Goal: Communication & Community: Ask a question

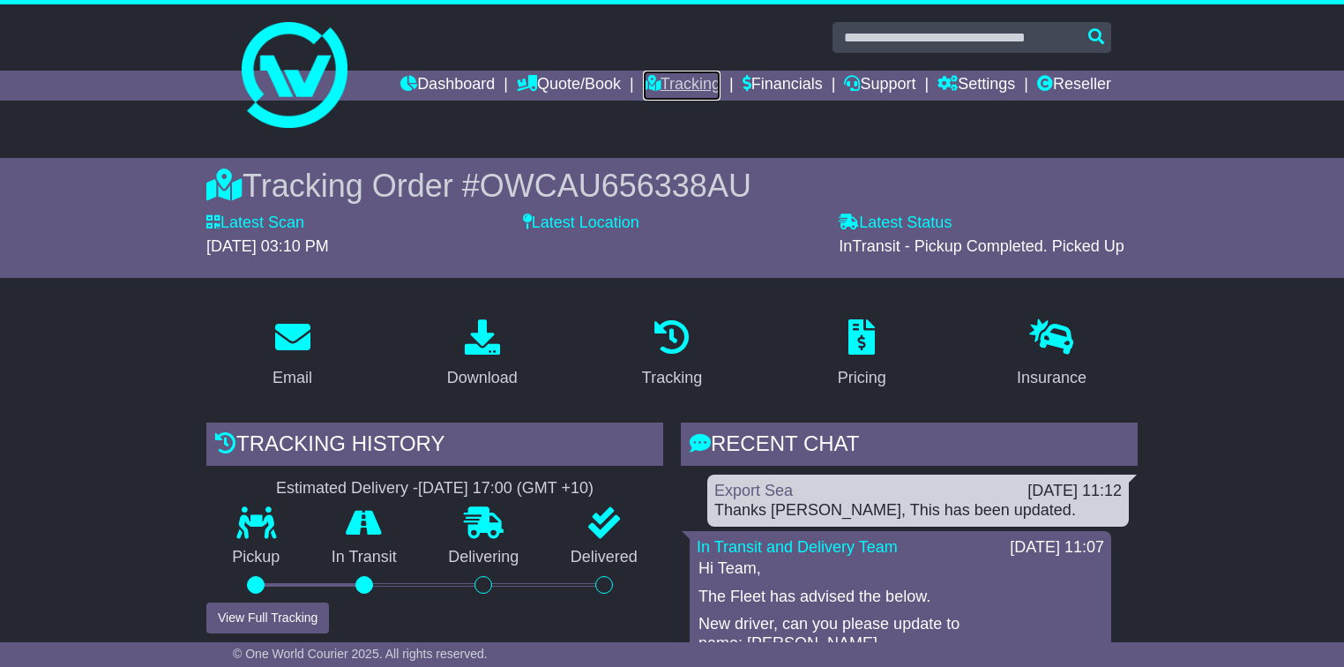
click at [652, 82] on link "Tracking" at bounding box center [682, 86] width 78 height 30
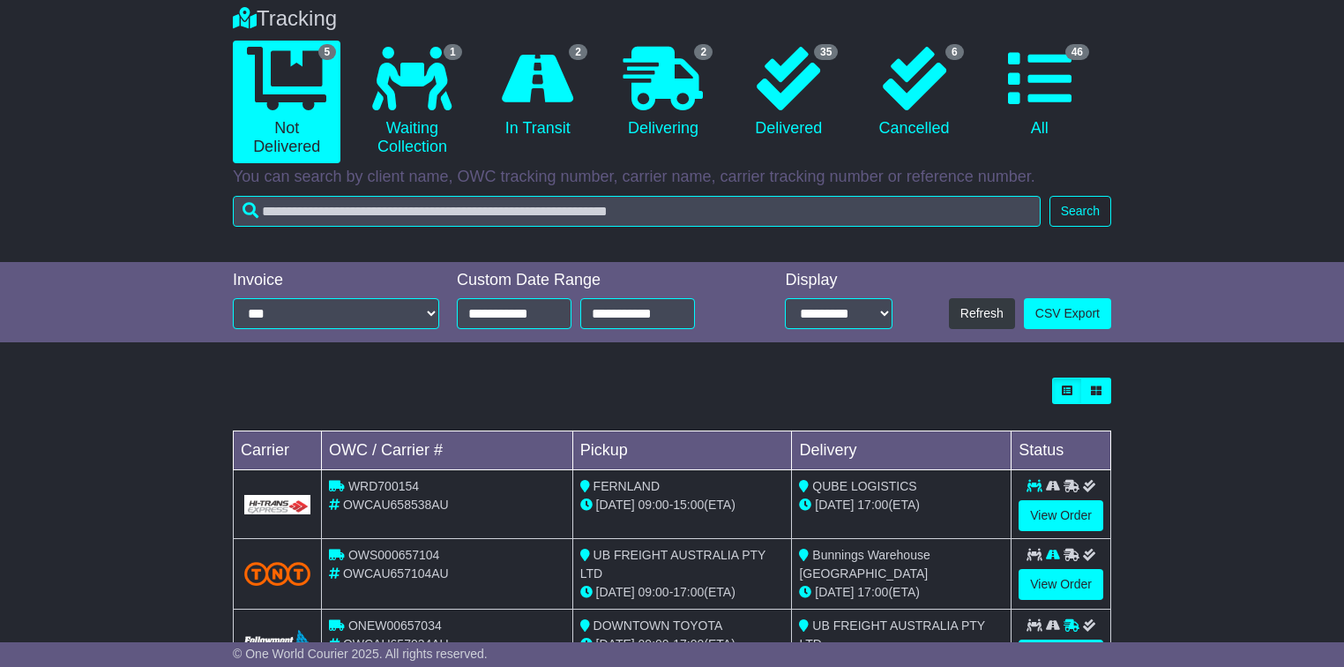
scroll to position [282, 0]
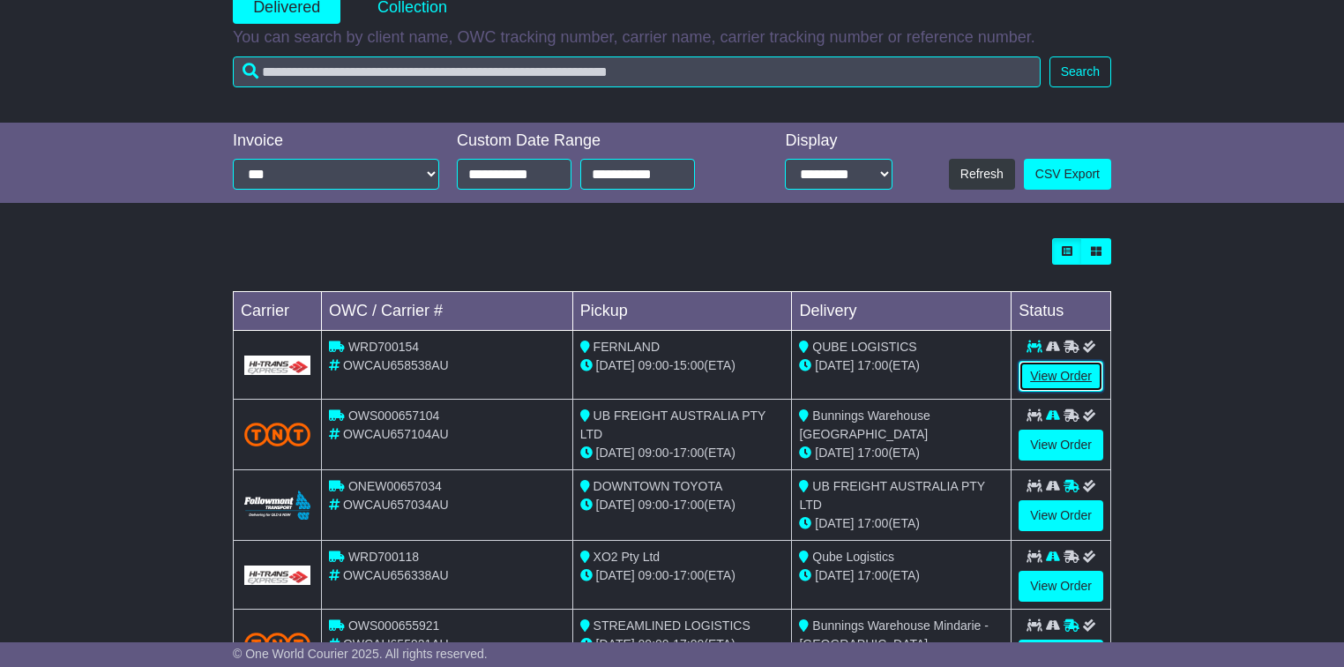
click at [1056, 369] on link "View Order" at bounding box center [1061, 376] width 85 height 31
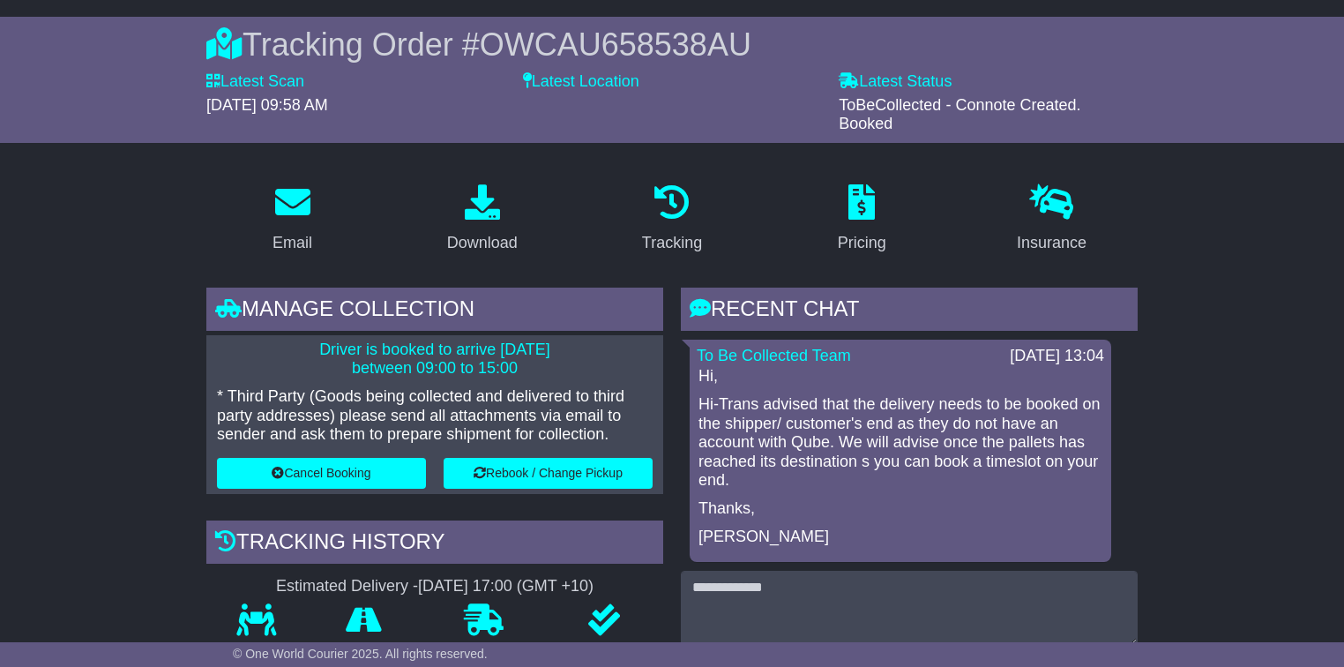
scroll to position [212, 0]
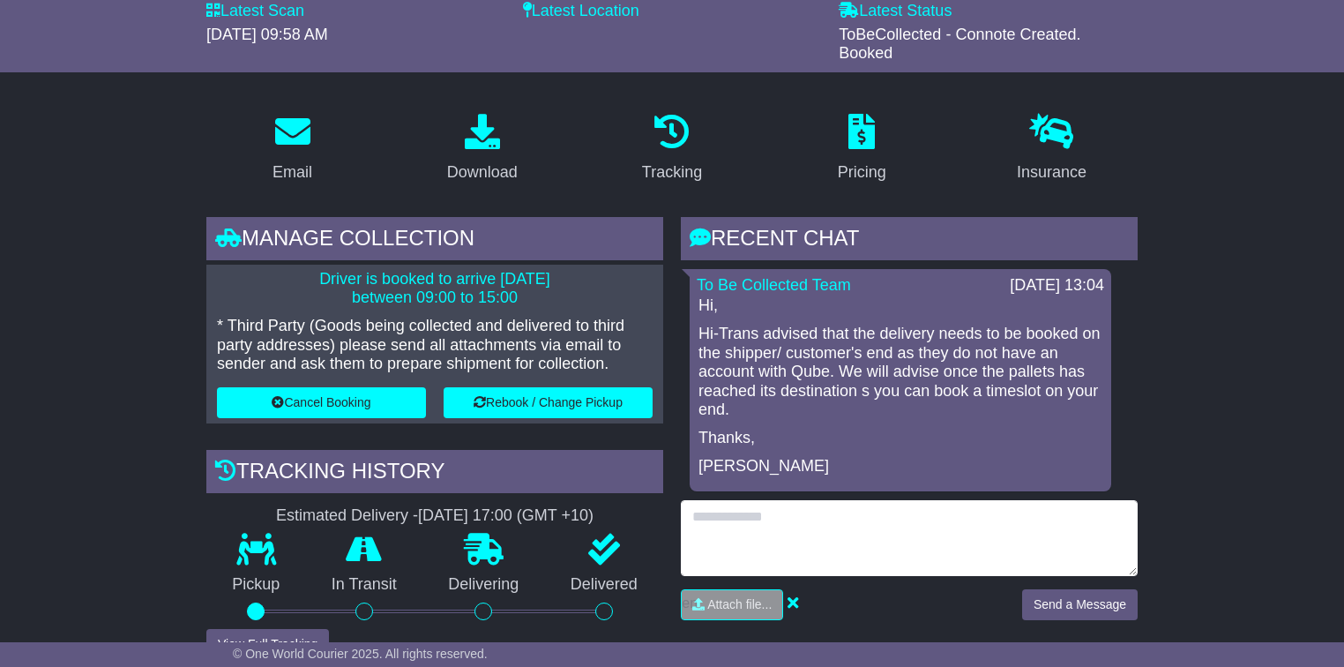
click at [787, 532] on textarea at bounding box center [909, 538] width 457 height 76
type textarea "**********"
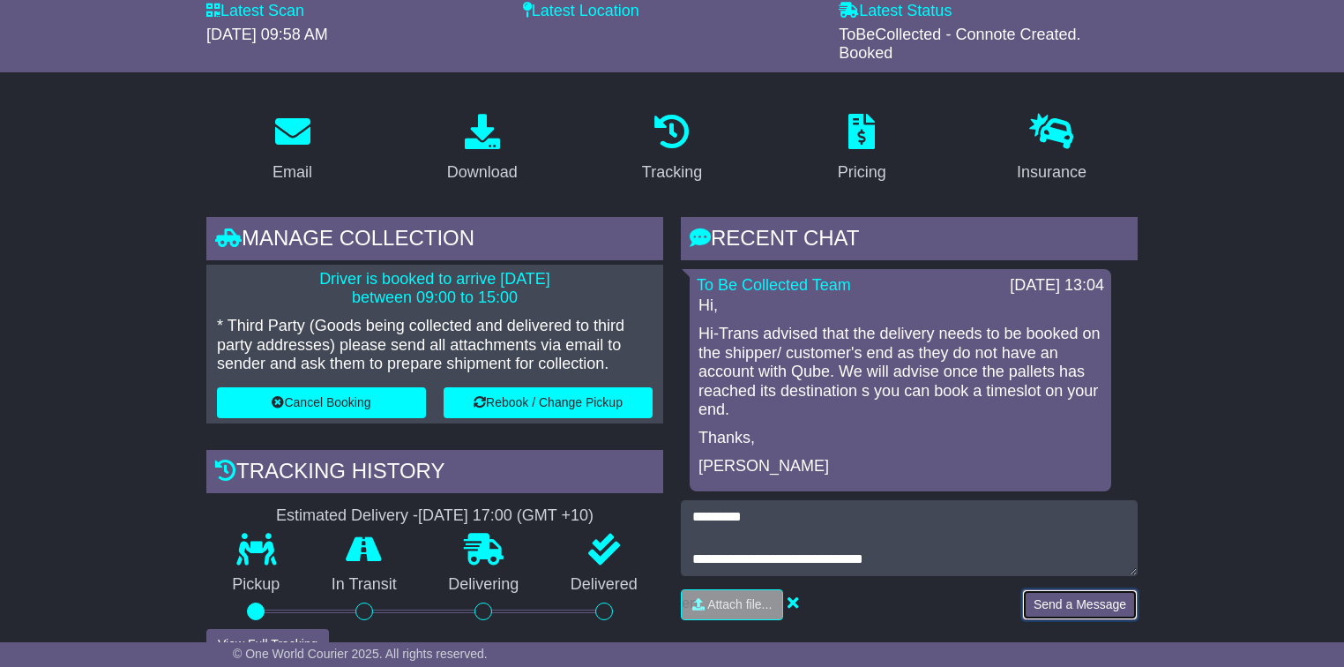
click at [1059, 599] on button "Send a Message" at bounding box center [1080, 604] width 116 height 31
